Goal: Information Seeking & Learning: Find specific fact

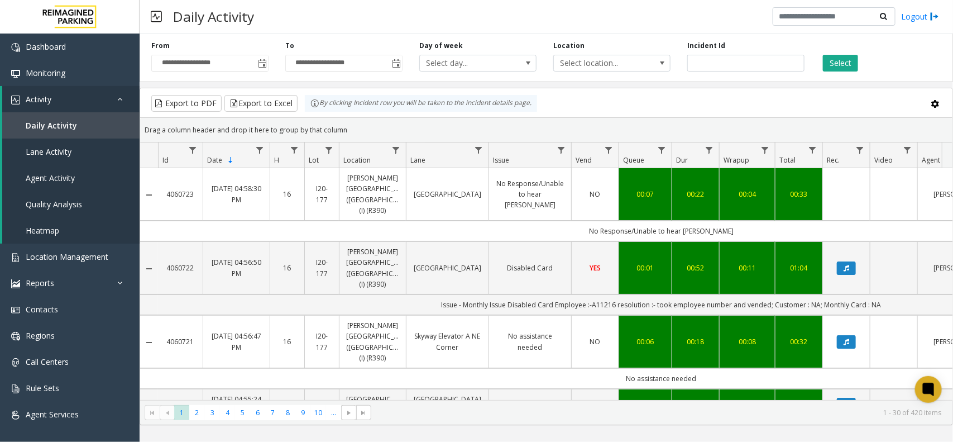
scroll to position [0, 63]
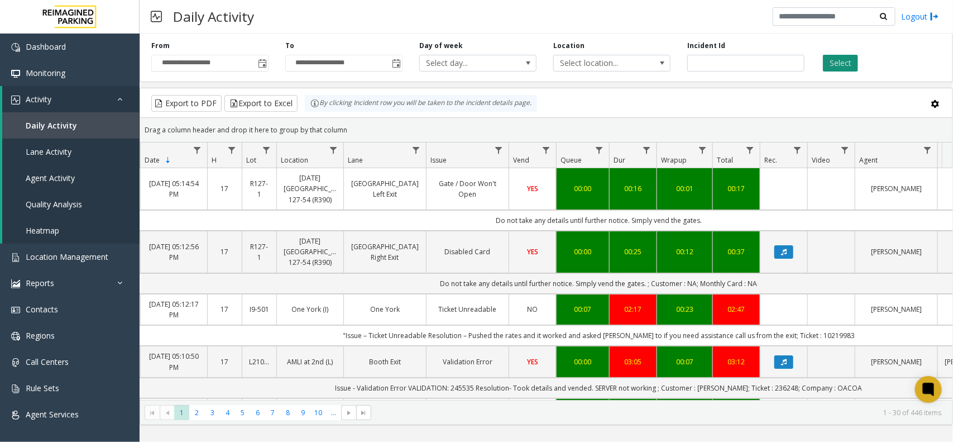
click at [841, 64] on button "Select" at bounding box center [840, 63] width 35 height 17
drag, startPoint x: 479, startPoint y: 222, endPoint x: 707, endPoint y: 229, distance: 228.0
click at [689, 225] on td "Do not take any details until further notice. Simply vend the gates." at bounding box center [599, 220] width 1007 height 21
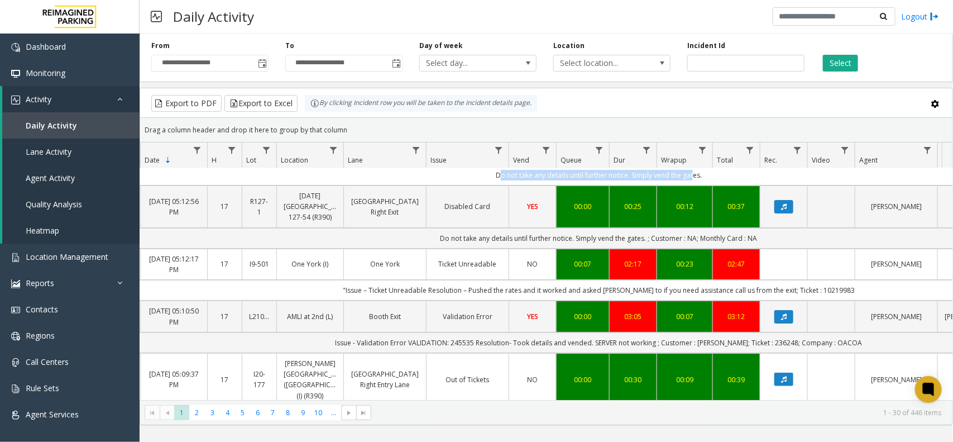
scroll to position [140, 63]
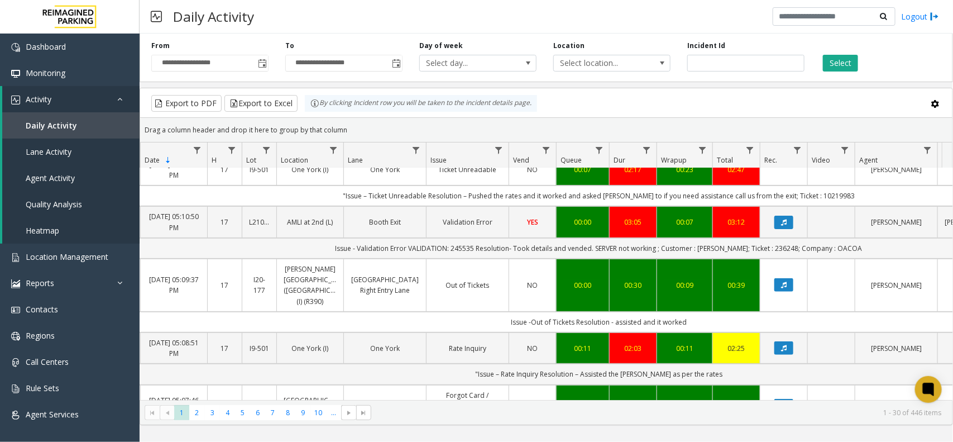
click at [479, 250] on td "Issue - Validation Error VALIDATION: 245535 Resolution- Took details and vended…" at bounding box center [599, 248] width 1007 height 21
copy td "245535"
drag, startPoint x: 428, startPoint y: 252, endPoint x: 493, endPoint y: 252, distance: 64.8
click at [493, 252] on td "Issue - Validation Error VALIDATION: 245535 Resolution- Took details and vended…" at bounding box center [599, 248] width 1007 height 21
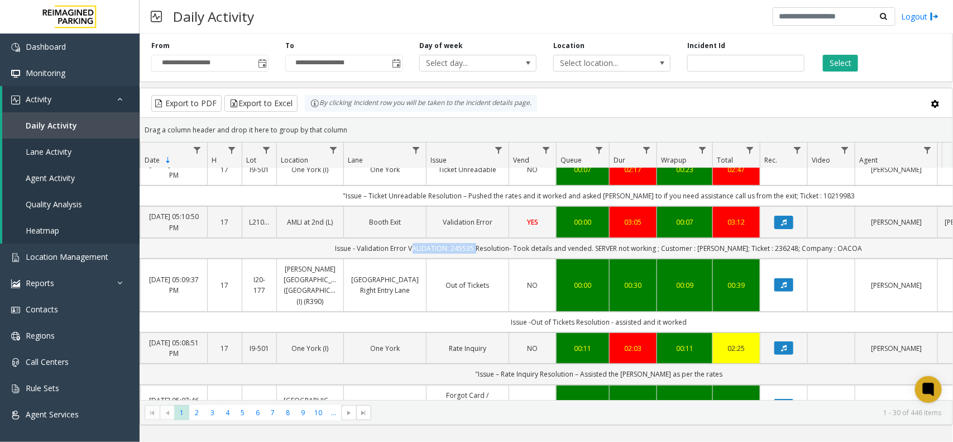
copy td "VALIDATION: 245535"
click at [765, 251] on td "Issue - Validation Error VALIDATION: 245535 Resolution- Took details and vended…" at bounding box center [599, 248] width 1007 height 21
copy td "236248"
click at [835, 249] on td "Issue - Validation Error VALIDATION: 245535 Resolution- Took details and vended…" at bounding box center [599, 248] width 1007 height 21
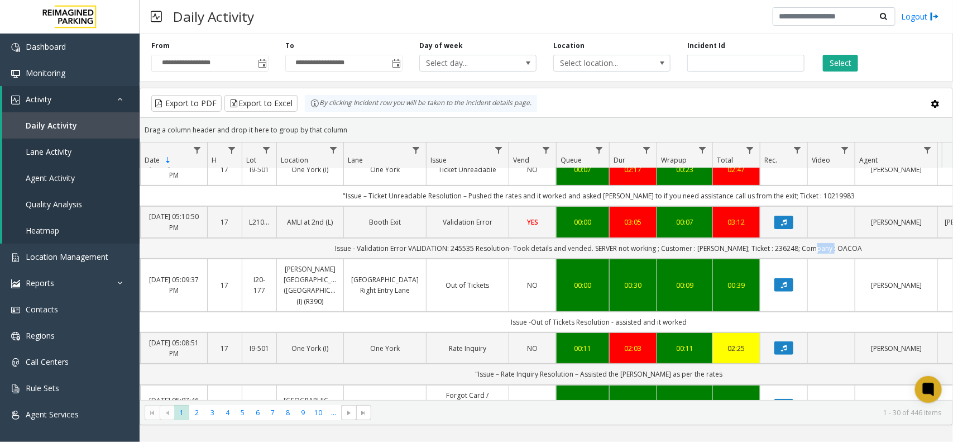
click at [835, 249] on td "Issue - Validation Error VALIDATION: 245535 Resolution- Took details and vended…" at bounding box center [599, 248] width 1007 height 21
copy td "OACOA"
drag, startPoint x: 785, startPoint y: 253, endPoint x: 849, endPoint y: 253, distance: 63.7
click at [849, 253] on td "Issue - Validation Error VALIDATION: 245535 Resolution- Took details and vended…" at bounding box center [599, 248] width 1007 height 21
copy td "Company : OACOA"
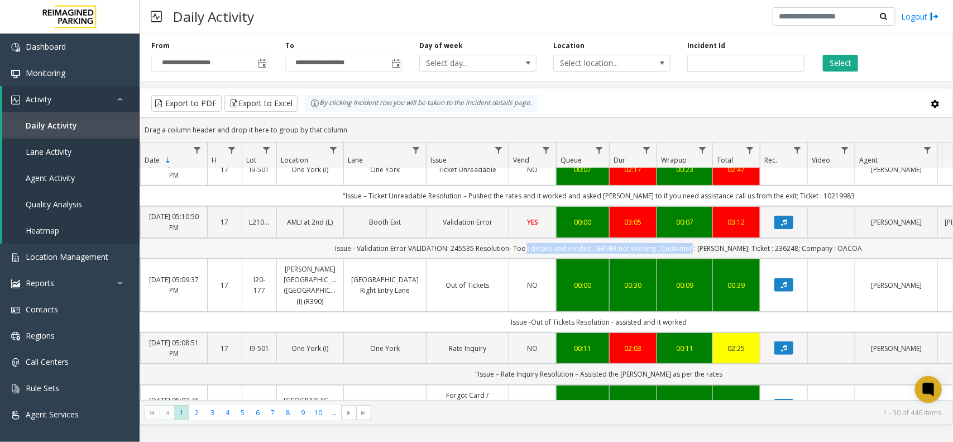
drag, startPoint x: 538, startPoint y: 252, endPoint x: 705, endPoint y: 249, distance: 167.6
click at [705, 249] on td "Issue - Validation Error VALIDATION: 245535 Resolution- Took details and vended…" at bounding box center [599, 248] width 1007 height 21
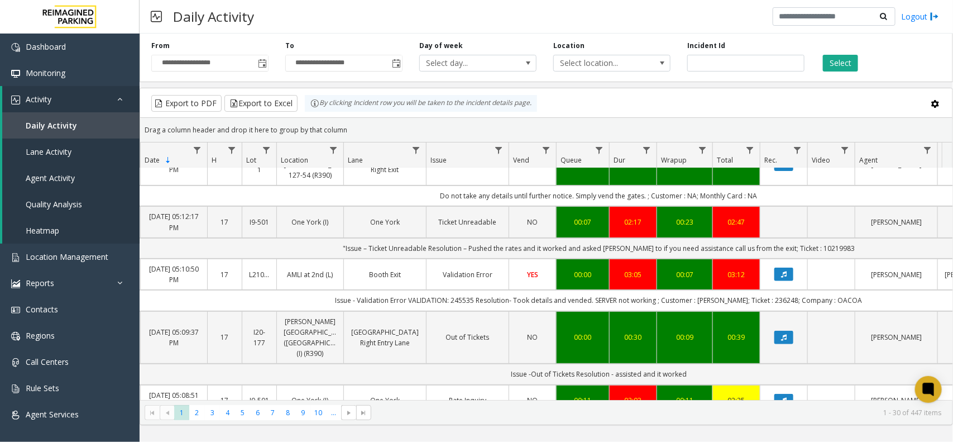
click at [723, 311] on td "Issue - Validation Error VALIDATION: 245535 Resolution- Took details and vended…" at bounding box center [599, 300] width 1007 height 21
copy td "[PERSON_NAME]"
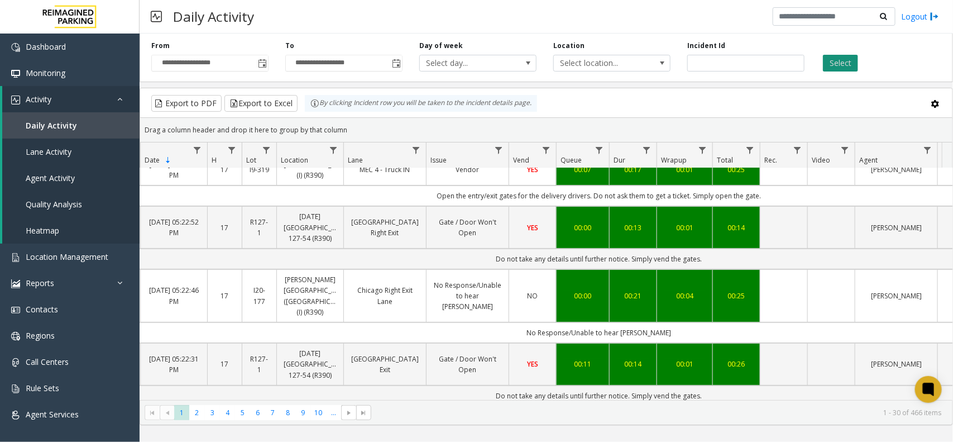
click at [838, 60] on button "Select" at bounding box center [840, 63] width 35 height 17
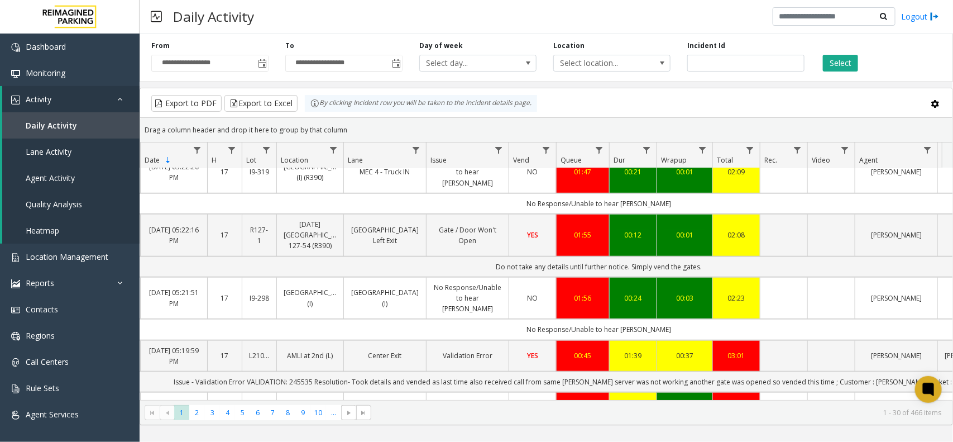
scroll to position [489, 63]
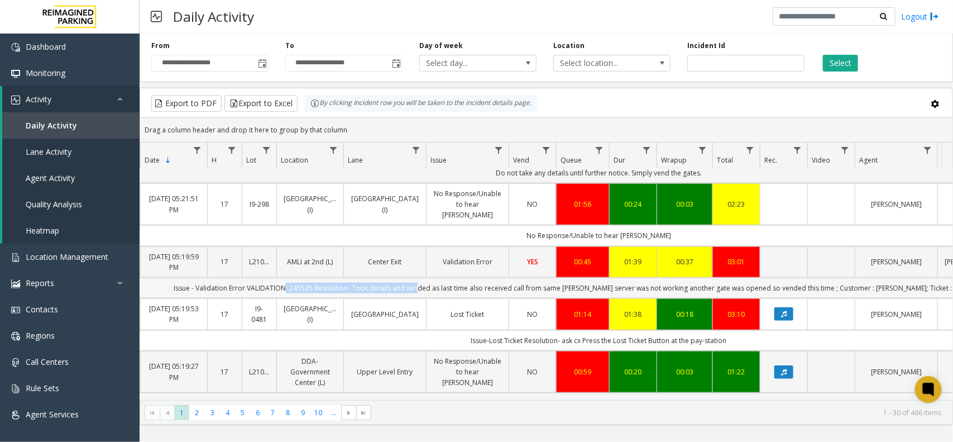
drag, startPoint x: 330, startPoint y: 270, endPoint x: 449, endPoint y: 275, distance: 119.1
click at [449, 278] on td "Issue - Validation Error VALIDATION: 245535 Resolution- Took details and vended…" at bounding box center [599, 288] width 1007 height 21
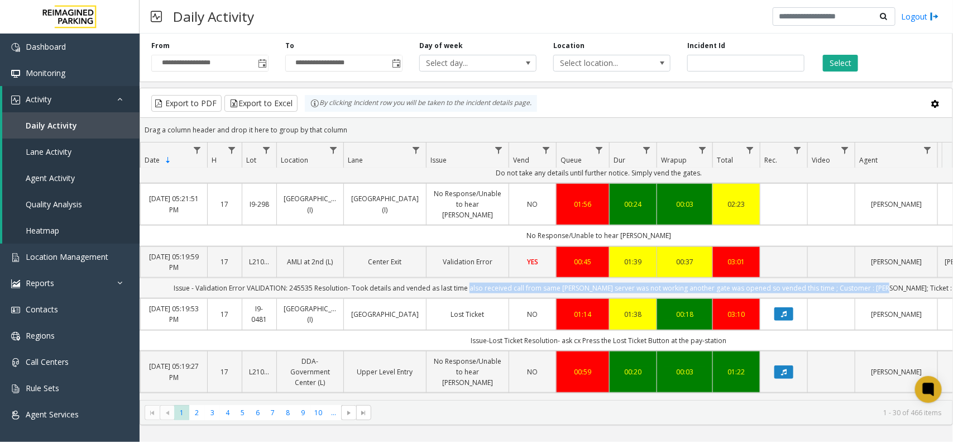
drag, startPoint x: 503, startPoint y: 274, endPoint x: 903, endPoint y: 277, distance: 399.9
click at [903, 278] on td "Issue - Validation Error VALIDATION: 245535 Resolution- Took details and vended…" at bounding box center [599, 288] width 1007 height 21
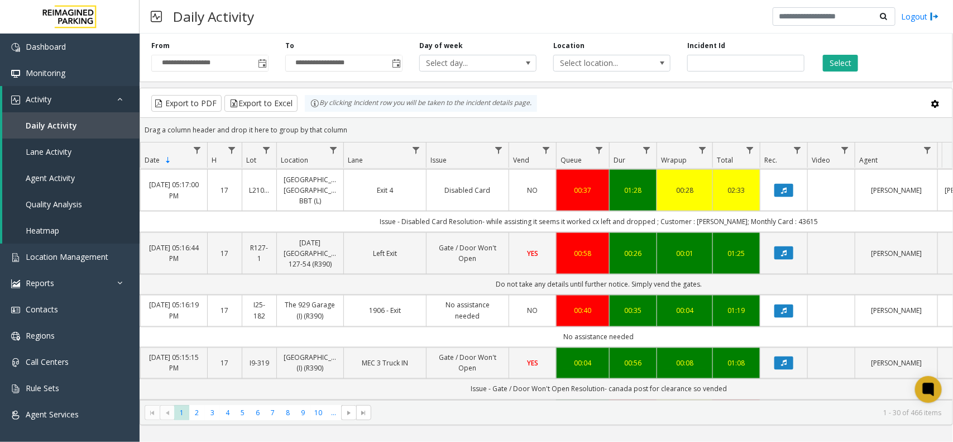
scroll to position [977, 63]
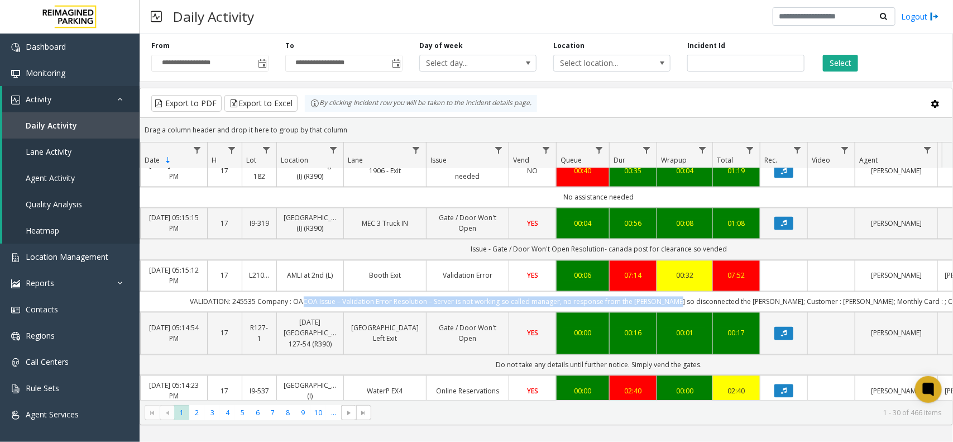
drag, startPoint x: 349, startPoint y: 322, endPoint x: 713, endPoint y: 321, distance: 364.2
click at [713, 312] on td "VALIDATION: 245535 Company : OACOA Issue – Validation Error Resolution – Server…" at bounding box center [599, 302] width 1007 height 21
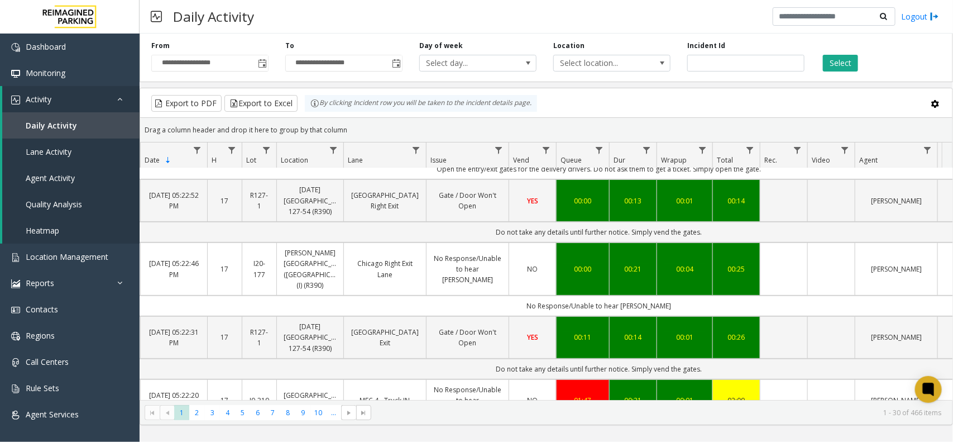
scroll to position [0, 63]
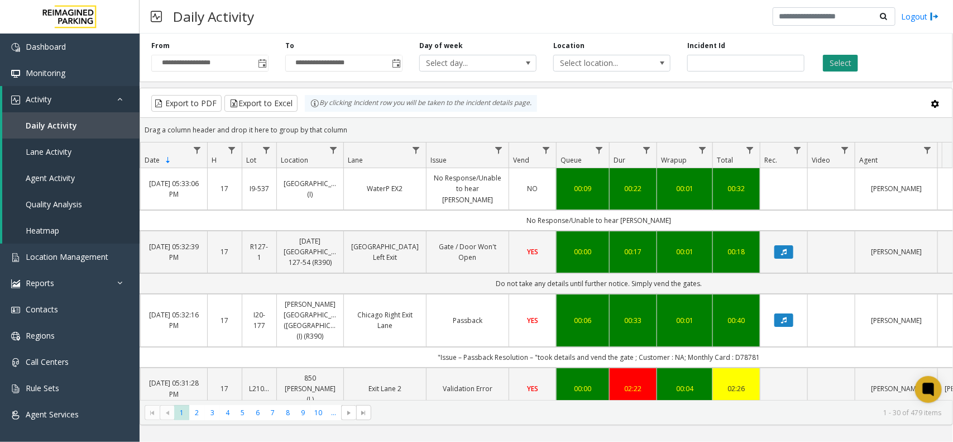
click at [843, 59] on button "Select" at bounding box center [840, 63] width 35 height 17
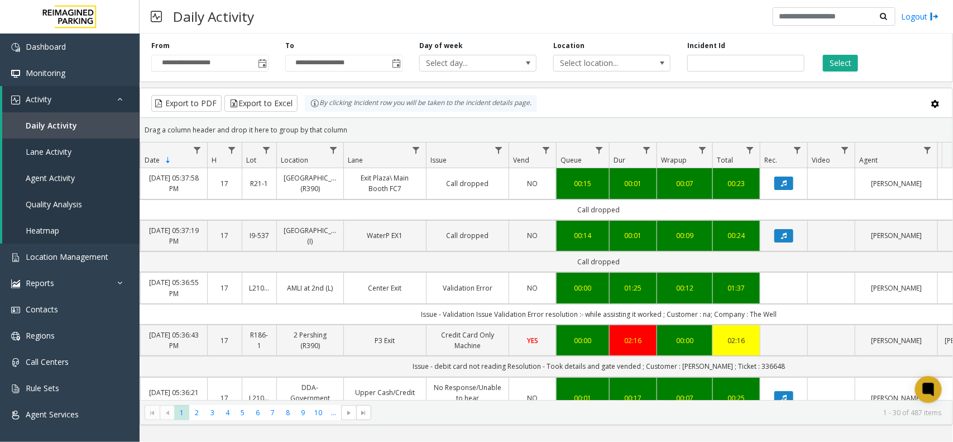
click at [845, 54] on div "Select" at bounding box center [880, 56] width 134 height 31
click at [842, 62] on button "Select" at bounding box center [840, 63] width 35 height 17
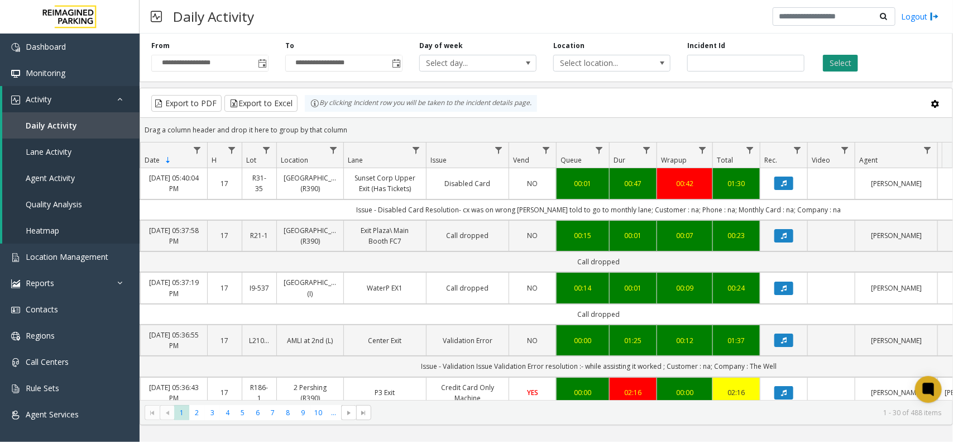
click at [839, 55] on button "Select" at bounding box center [840, 63] width 35 height 17
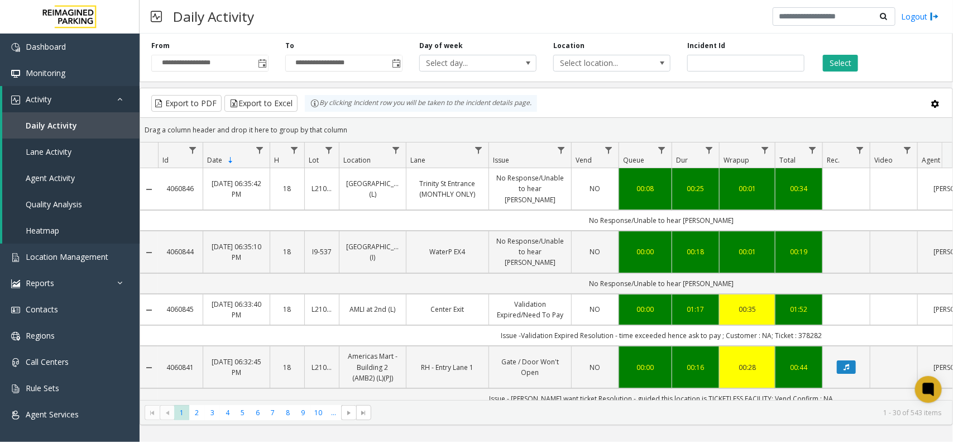
scroll to position [0, 63]
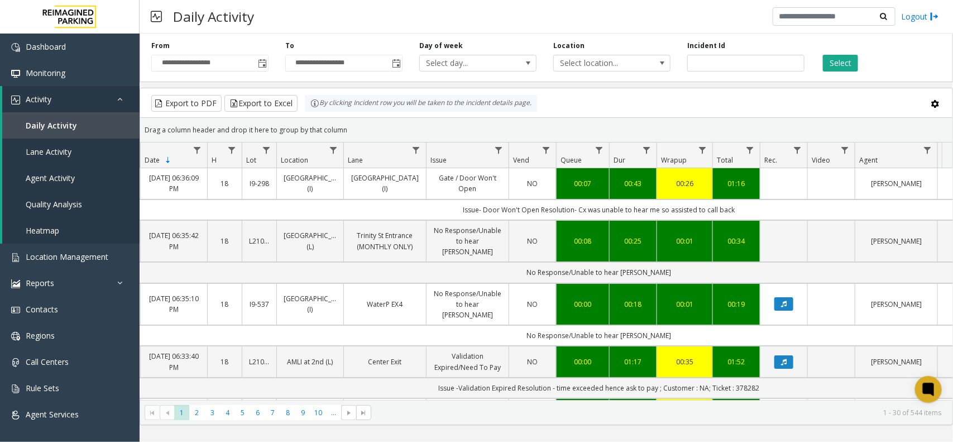
click at [840, 51] on div "Select" at bounding box center [880, 56] width 134 height 31
click at [838, 59] on button "Select" at bounding box center [840, 63] width 35 height 17
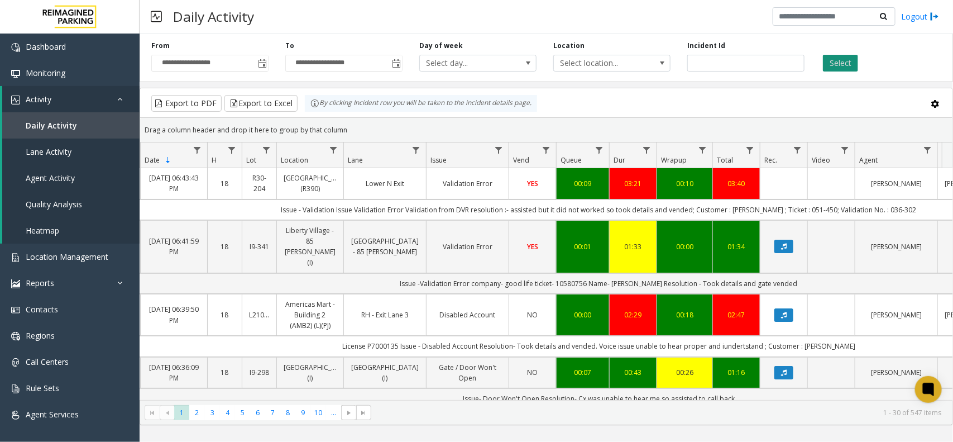
click at [827, 57] on button "Select" at bounding box center [840, 63] width 35 height 17
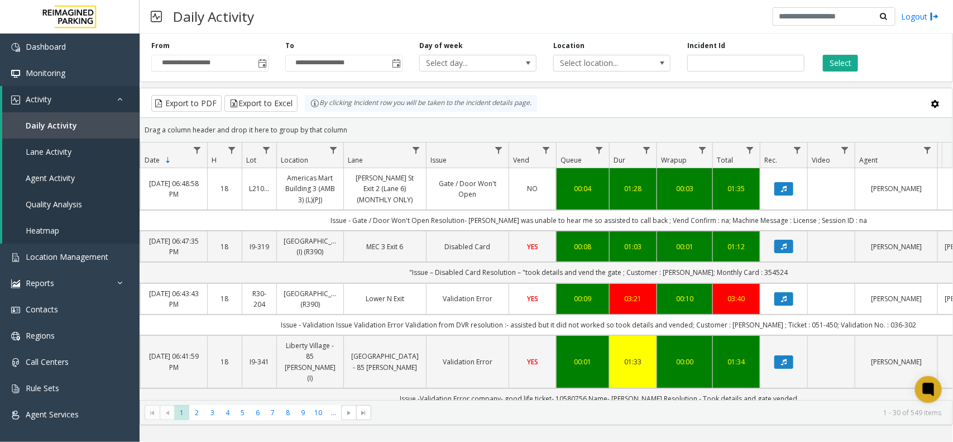
click at [556, 29] on div "Daily Activity Logout" at bounding box center [547, 17] width 814 height 34
click at [847, 66] on button "Select" at bounding box center [840, 63] width 35 height 17
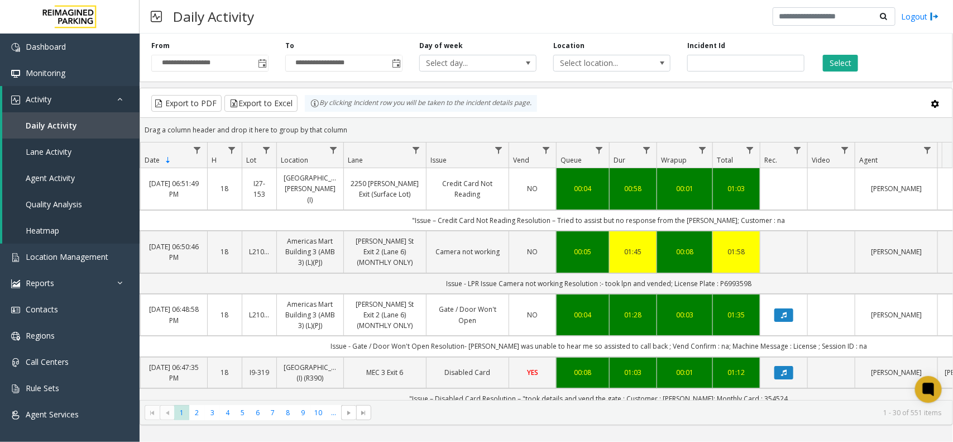
click at [613, 6] on div "Daily Activity Logout" at bounding box center [547, 17] width 814 height 34
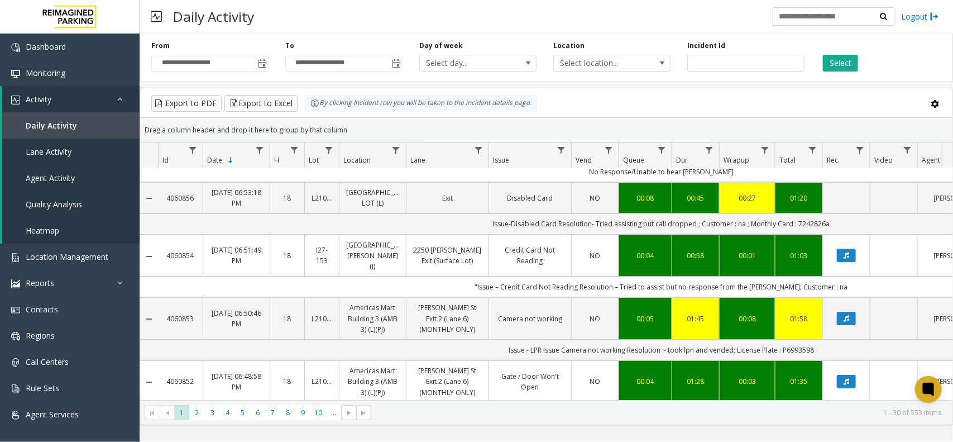
scroll to position [70, 0]
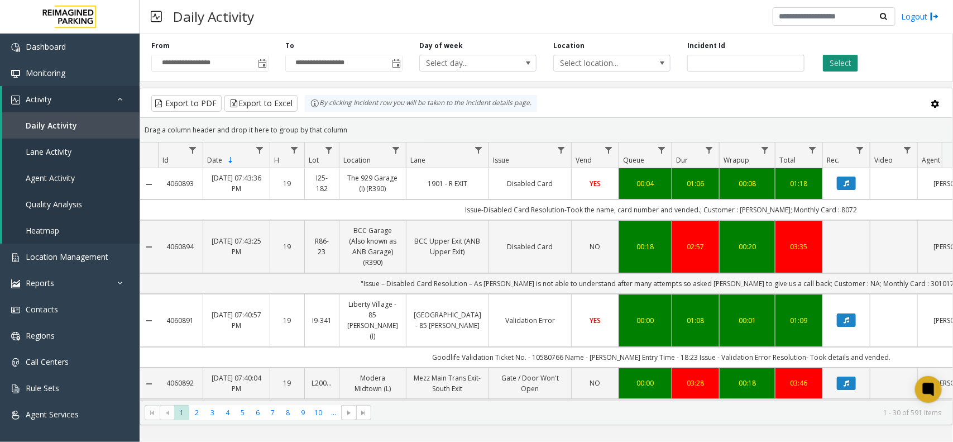
click at [839, 59] on button "Select" at bounding box center [840, 63] width 35 height 17
